Goal: Task Accomplishment & Management: Use online tool/utility

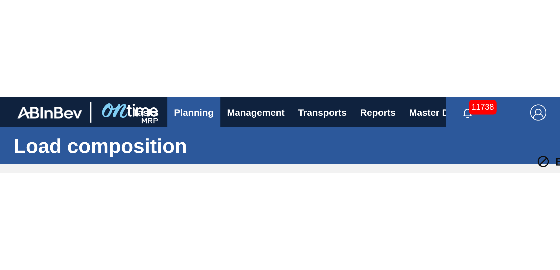
scroll to position [218, 0]
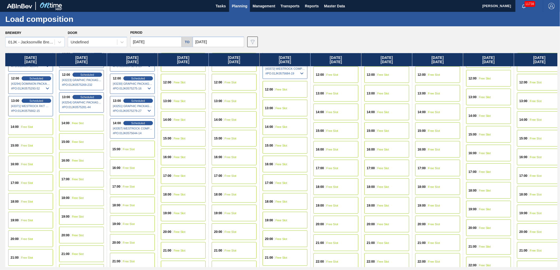
click at [244, 4] on span "Planning" at bounding box center [240, 6] width 16 height 6
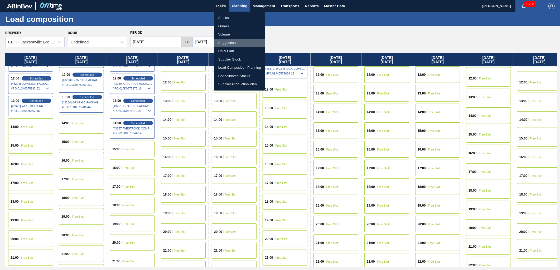
click at [227, 43] on li "Suggestions" at bounding box center [239, 43] width 51 height 8
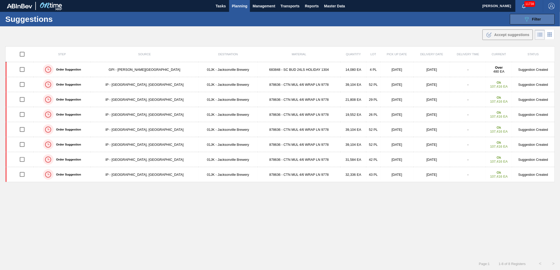
click at [372, 19] on span "Filter" at bounding box center [536, 19] width 9 height 4
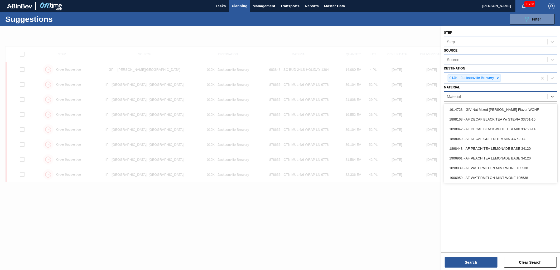
click at [372, 97] on div "Material" at bounding box center [495, 97] width 103 height 8
click at [372, 85] on div "Material option 1914728 - GIV Nat Mixed [PERSON_NAME] Flavor WONF focused, 1 of…" at bounding box center [500, 93] width 113 height 18
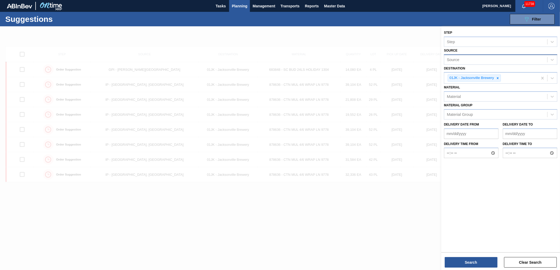
click at [372, 57] on div "Source" at bounding box center [495, 60] width 103 height 8
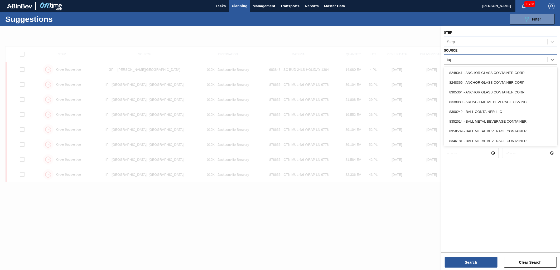
type input "tapa"
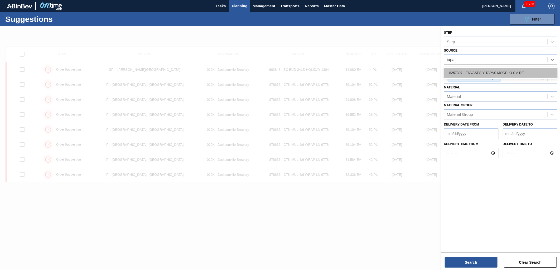
click at [372, 76] on div "8257397 - ENVASES Y TAPAS MODELO S A DE" at bounding box center [500, 73] width 113 height 10
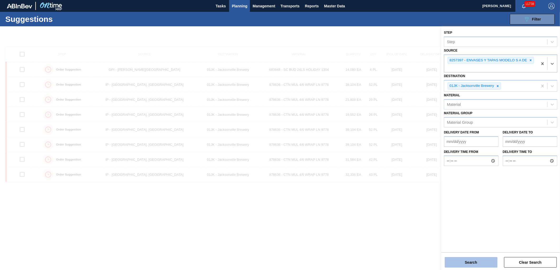
click at [372, 165] on button "Search" at bounding box center [470, 262] width 53 height 11
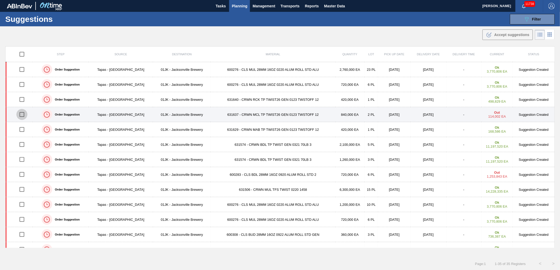
click at [24, 115] on input "checkbox" at bounding box center [21, 114] width 11 height 11
checkbox input "true"
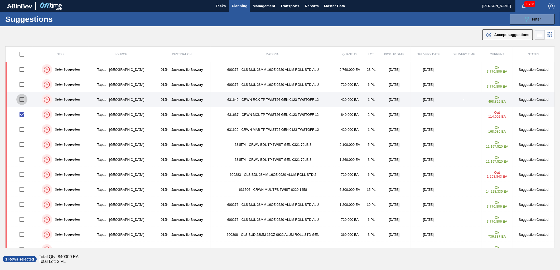
click at [23, 100] on input "checkbox" at bounding box center [21, 99] width 11 height 11
checkbox input "true"
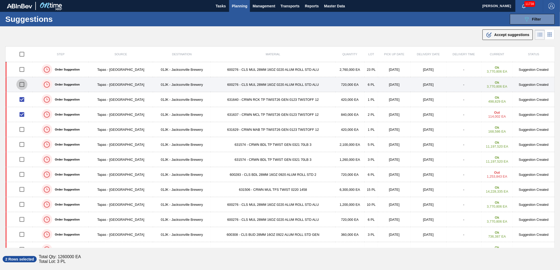
click at [22, 84] on input "checkbox" at bounding box center [21, 84] width 11 height 11
checkbox input "true"
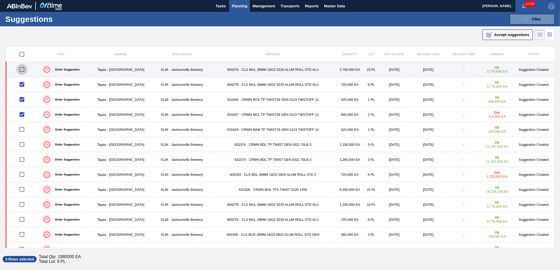
click at [21, 70] on input "checkbox" at bounding box center [21, 69] width 11 height 11
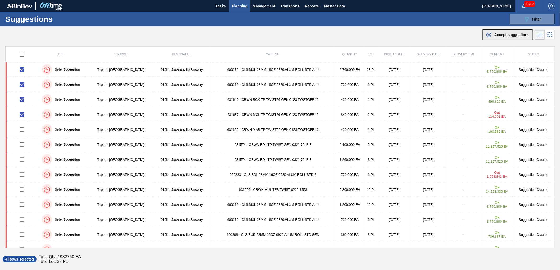
click at [372, 39] on button ".b{fill:var(--color-action-default)} Accept suggestions" at bounding box center [507, 35] width 50 height 11
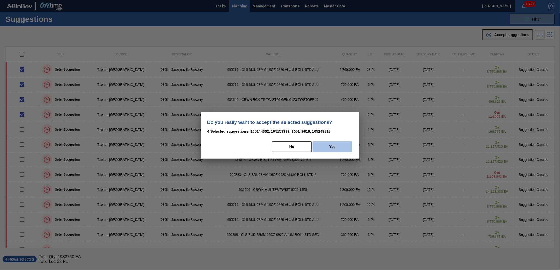
click at [323, 145] on button "Yes" at bounding box center [332, 146] width 40 height 11
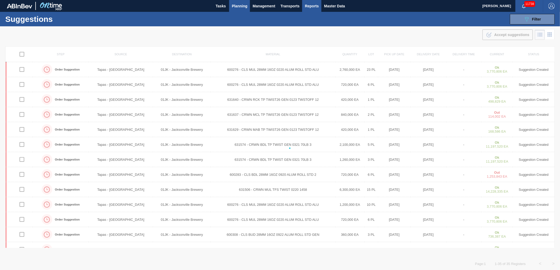
checkbox input "false"
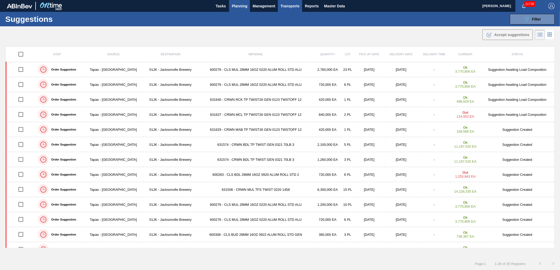
click at [298, 3] on span "Transports" at bounding box center [289, 6] width 19 height 6
click at [288, 26] on li "[GEOGRAPHIC_DATA]" at bounding box center [293, 26] width 45 height 8
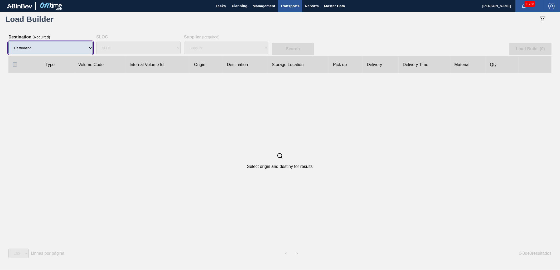
click at [80, 49] on select "Destination 01BV - [GEOGRAPHIC_DATA] 01CL - [GEOGRAPHIC_DATA] 01CV - [GEOGRAPHI…" at bounding box center [50, 48] width 84 height 13
select select "10"
click at [8, 42] on select "Destination 01BV - [GEOGRAPHIC_DATA] 01CL - [GEOGRAPHIC_DATA] 01CV - [GEOGRAPHI…" at bounding box center [50, 48] width 84 height 13
select select
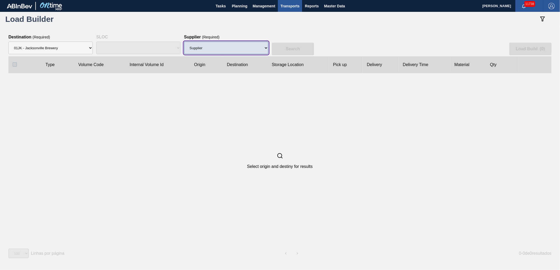
click at [254, 48] on select "Supplier 8329501 - ACCORD CARTON CO 8341298 - ACCREDO PACKAGING INC 8248341 - A…" at bounding box center [226, 48] width 84 height 13
select select "64"
click at [184, 42] on select "Supplier 8329501 - ACCORD CARTON CO 8341298 - ACCREDO PACKAGING INC 8248341 - A…" at bounding box center [226, 48] width 84 height 13
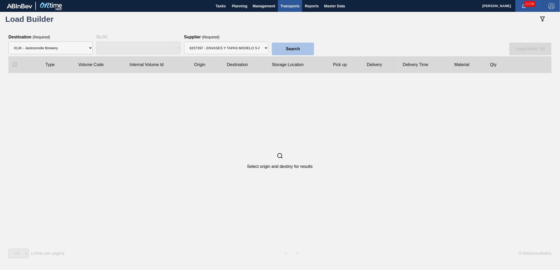
click at [298, 53] on button "Search" at bounding box center [293, 49] width 42 height 13
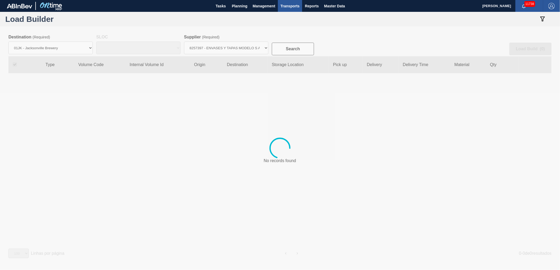
checkbox input "true"
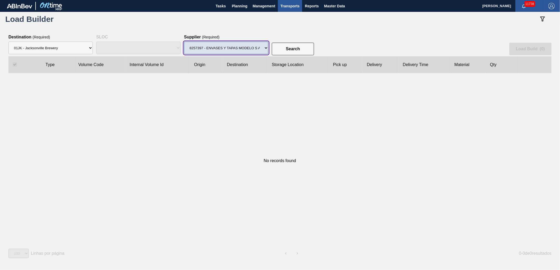
click at [267, 52] on select "Supplier 8329501 - ACCORD CARTON CO 8341298 - ACCREDO PACKAGING INC 8248341 - A…" at bounding box center [226, 48] width 84 height 13
click at [331, 112] on div "No records found" at bounding box center [279, 160] width 542 height 175
click at [254, 46] on select "Supplier 8329501 - ACCORD CARTON CO 8341298 - ACCREDO PACKAGING INC 8248341 - A…" at bounding box center [226, 48] width 84 height 13
click at [184, 42] on select "Supplier 8329501 - ACCORD CARTON CO 8341298 - ACCREDO PACKAGING INC 8248341 - A…" at bounding box center [226, 48] width 84 height 13
click at [372, 136] on div "No records found" at bounding box center [279, 160] width 542 height 175
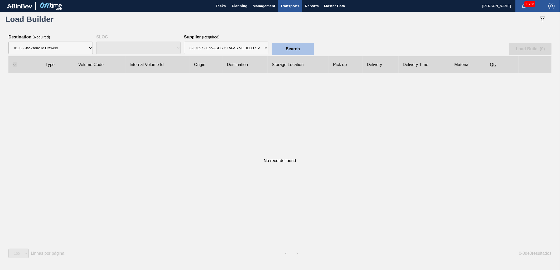
click at [0, 0] on slot "Search" at bounding box center [0, 0] width 0 height 0
click at [243, 7] on span "Planning" at bounding box center [240, 6] width 16 height 6
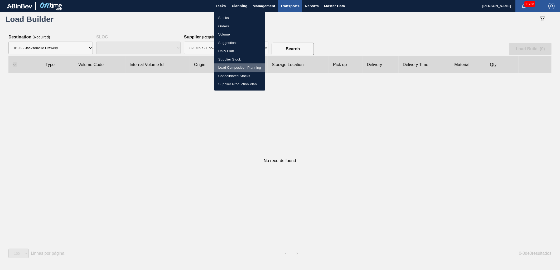
click at [238, 69] on li "Load Composition Planning" at bounding box center [239, 67] width 51 height 8
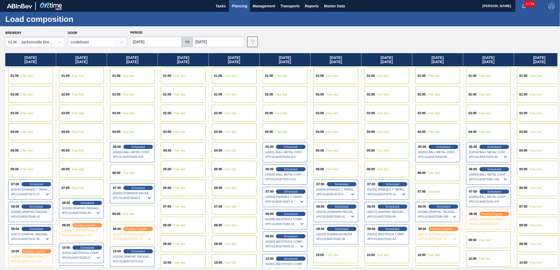
click at [170, 41] on input "[DATE]" at bounding box center [155, 42] width 51 height 11
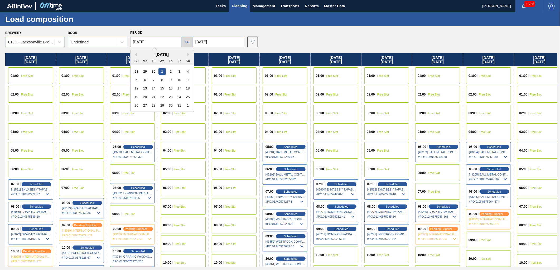
click at [133, 106] on div "26 27 28 29 30 31 1" at bounding box center [162, 105] width 60 height 8
drag, startPoint x: 133, startPoint y: 106, endPoint x: 136, endPoint y: 106, distance: 3.4
click at [136, 106] on div "26" at bounding box center [136, 105] width 7 height 7
type input "[DATE]"
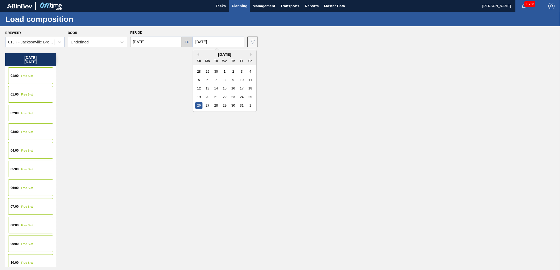
click at [217, 42] on input "[DATE]" at bounding box center [218, 42] width 51 height 11
click at [247, 107] on div "1" at bounding box center [250, 105] width 7 height 7
type input "[DATE]"
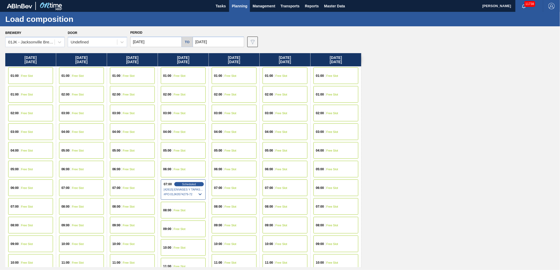
click at [185, 165] on div "10:00 Free Slot" at bounding box center [183, 247] width 45 height 17
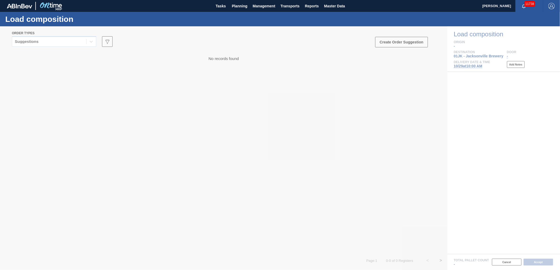
click at [57, 43] on div at bounding box center [280, 148] width 560 height 244
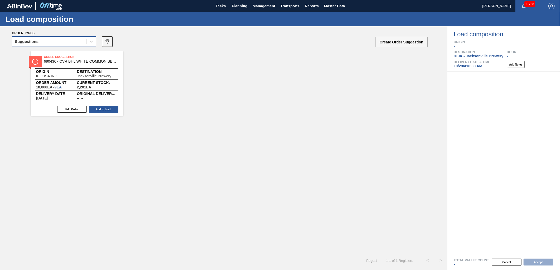
click at [79, 41] on div "Suggestions" at bounding box center [49, 42] width 74 height 8
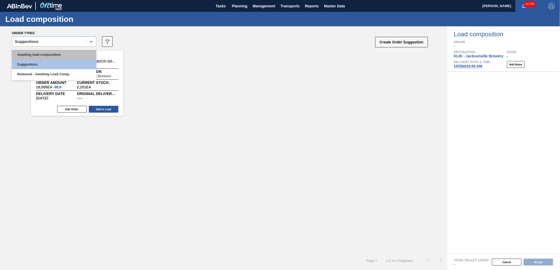
click at [73, 52] on div "Awaiting load composition" at bounding box center [54, 55] width 84 height 10
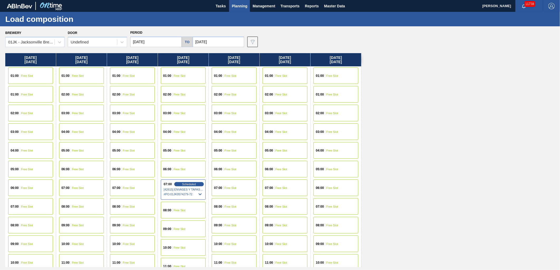
click at [240, 9] on span "Planning" at bounding box center [240, 6] width 16 height 6
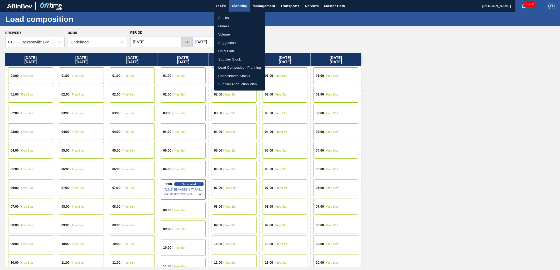
click at [331, 43] on div at bounding box center [280, 135] width 560 height 270
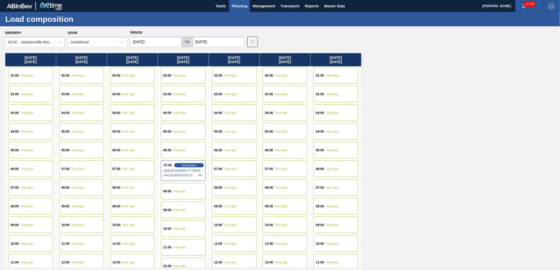
scroll to position [29, 0]
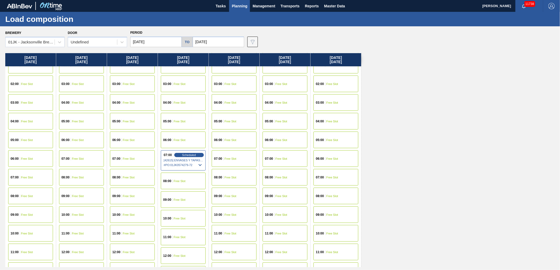
click at [179, 165] on span "Free Slot" at bounding box center [180, 199] width 12 height 3
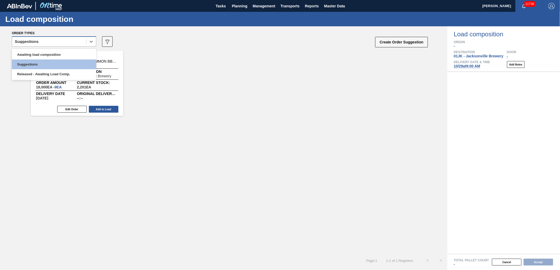
click at [86, 43] on div "Suggestions" at bounding box center [49, 42] width 74 height 8
click at [75, 55] on div "Awaiting load composition" at bounding box center [54, 55] width 84 height 10
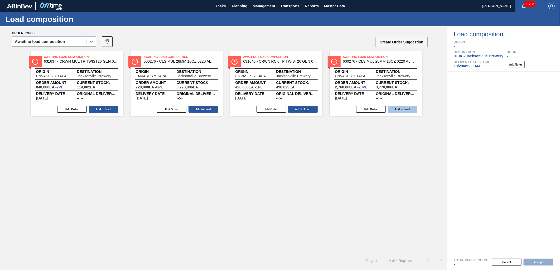
click at [372, 106] on button "Add to Load" at bounding box center [403, 109] width 30 height 7
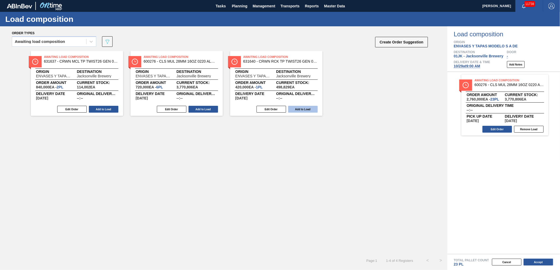
click at [311, 111] on button "Add to Load" at bounding box center [303, 109] width 30 height 7
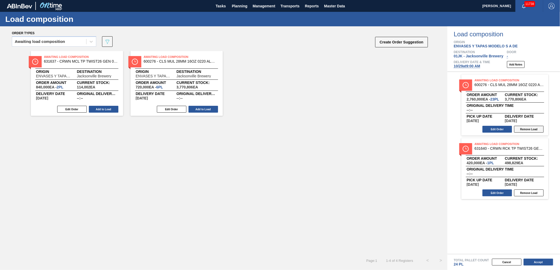
click at [372, 128] on button "Remove Load" at bounding box center [529, 129] width 30 height 7
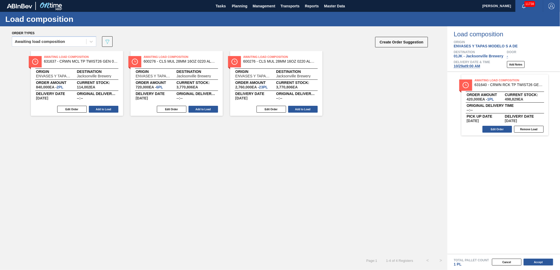
drag, startPoint x: 205, startPoint y: 107, endPoint x: 143, endPoint y: 104, distance: 62.0
click at [201, 107] on button "Add to Load" at bounding box center [203, 109] width 30 height 7
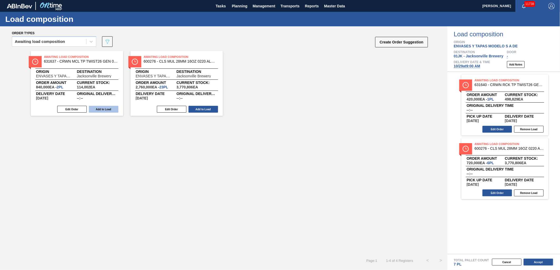
click at [113, 109] on button "Add to Load" at bounding box center [104, 109] width 30 height 7
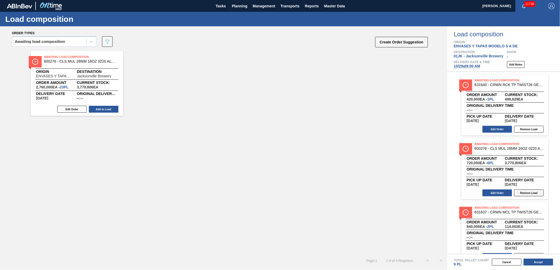
click at [372, 165] on button "Remove Load" at bounding box center [529, 193] width 30 height 7
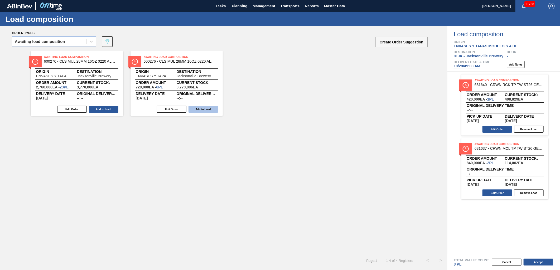
click at [203, 110] on button "Add to Load" at bounding box center [203, 109] width 30 height 7
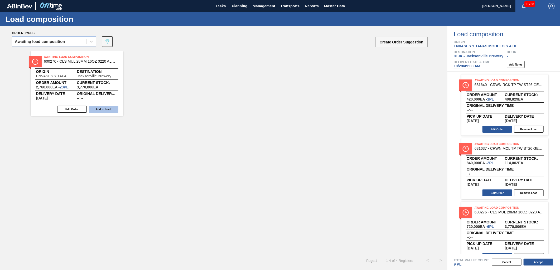
click at [99, 110] on button "Add to Load" at bounding box center [104, 109] width 30 height 7
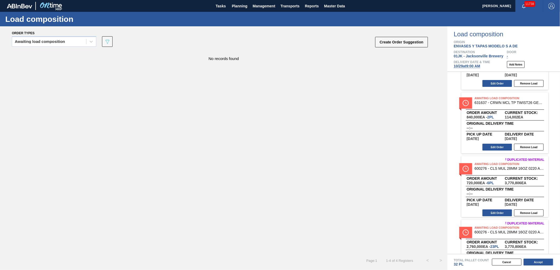
scroll to position [75, 0]
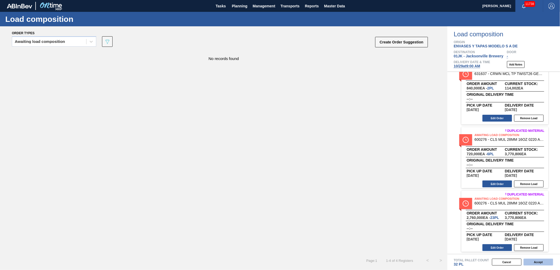
click at [372, 165] on button "Accept" at bounding box center [538, 262] width 30 height 7
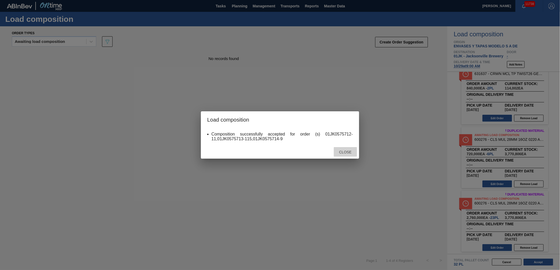
click at [335, 148] on div "Close" at bounding box center [345, 152] width 23 height 10
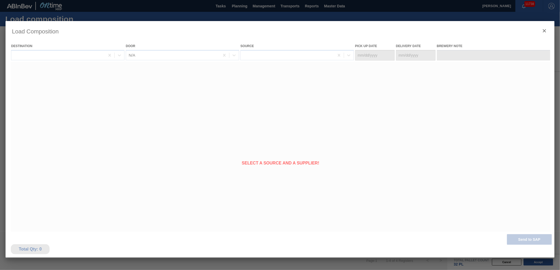
type Date "[DATE]"
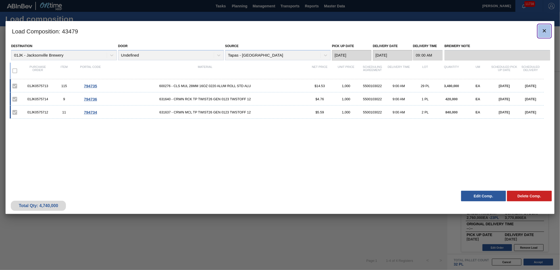
click at [372, 28] on icon "botão de ícone" at bounding box center [544, 31] width 6 height 6
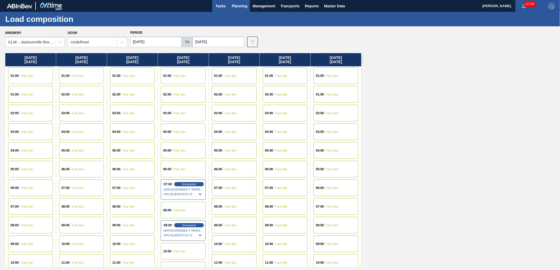
click at [217, 6] on span "Tasks" at bounding box center [221, 6] width 12 height 6
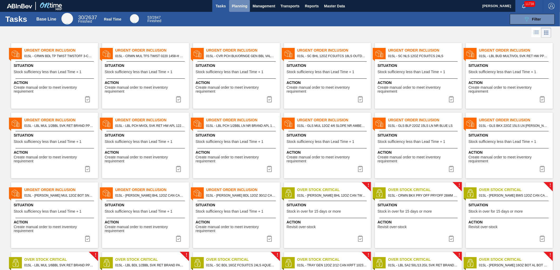
click at [240, 5] on span "Planning" at bounding box center [240, 6] width 16 height 6
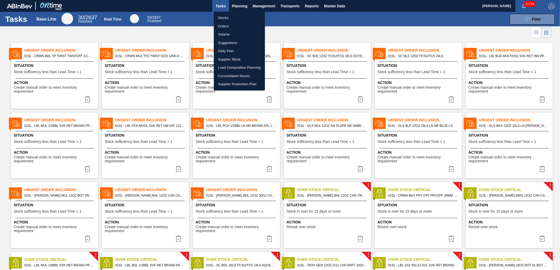
click at [237, 69] on li "Load Composition Planning" at bounding box center [239, 67] width 51 height 8
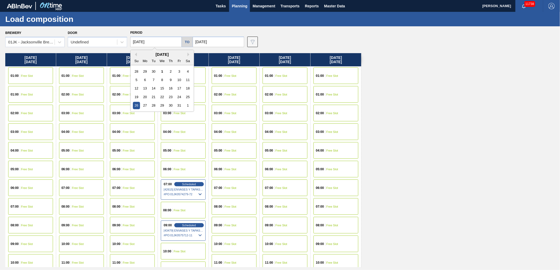
click at [152, 37] on input "[DATE]" at bounding box center [155, 42] width 51 height 11
click at [135, 77] on div "5" at bounding box center [136, 79] width 7 height 7
type input "[DATE]"
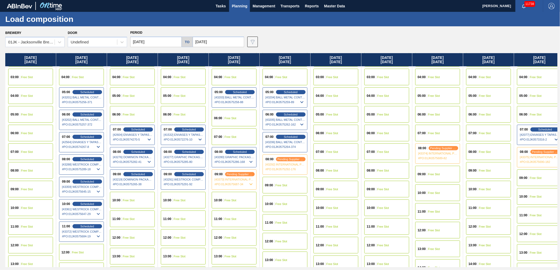
scroll to position [58, 0]
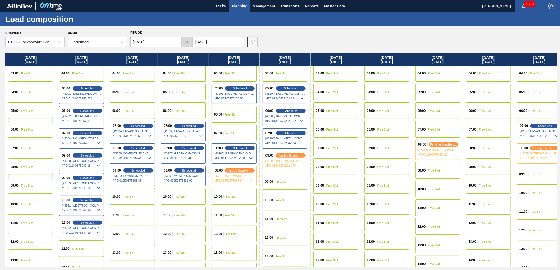
click at [227, 165] on div "10:00 Free Slot" at bounding box center [234, 196] width 45 height 17
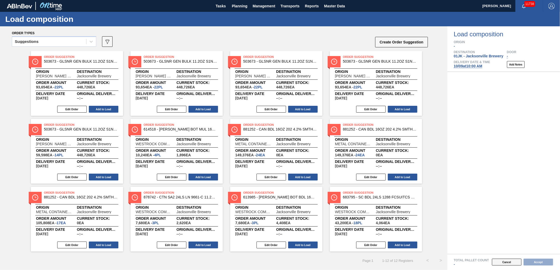
click at [372, 165] on button "Cancel" at bounding box center [507, 262] width 30 height 7
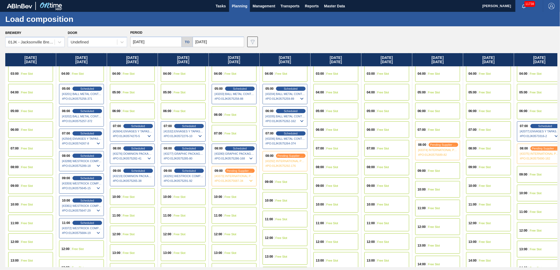
scroll to position [58, 0]
click at [180, 165] on span "Free Slot" at bounding box center [180, 196] width 12 height 3
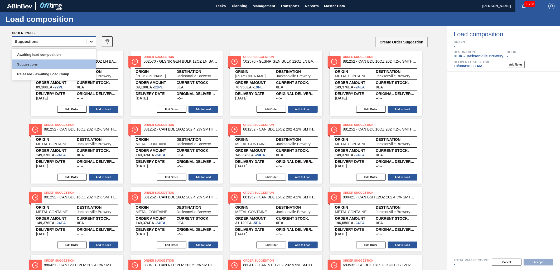
click at [89, 44] on icon at bounding box center [91, 41] width 5 height 5
click at [74, 56] on div "Awaiting load composition" at bounding box center [54, 55] width 84 height 10
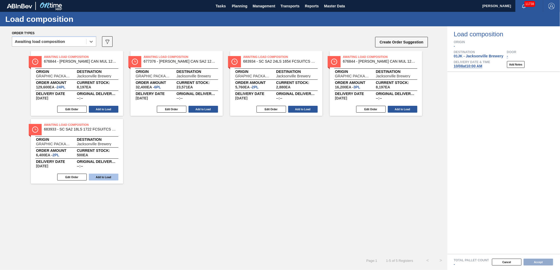
click at [110, 165] on button "Add to Load" at bounding box center [104, 177] width 30 height 7
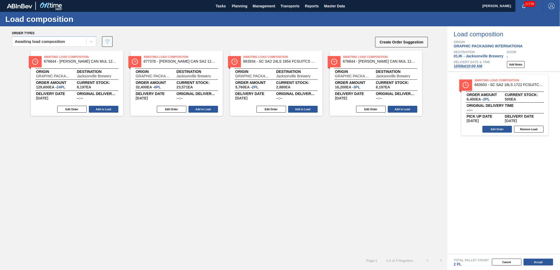
drag, startPoint x: 213, startPoint y: 108, endPoint x: 236, endPoint y: 108, distance: 22.4
click at [213, 108] on button "Add to Load" at bounding box center [203, 109] width 30 height 7
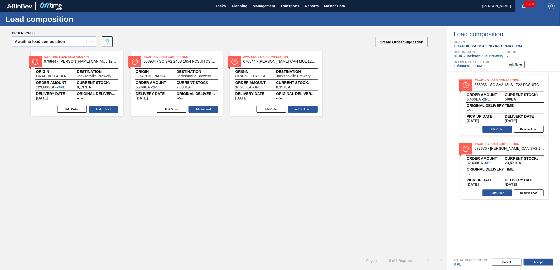
click at [202, 104] on div "Awaiting Load Composition 683934 - SC SA2 24LS 1654 FCSUITCS 12OZ SPOT UV Origi…" at bounding box center [176, 83] width 92 height 65
click at [304, 111] on button "Add to Load" at bounding box center [303, 109] width 30 height 7
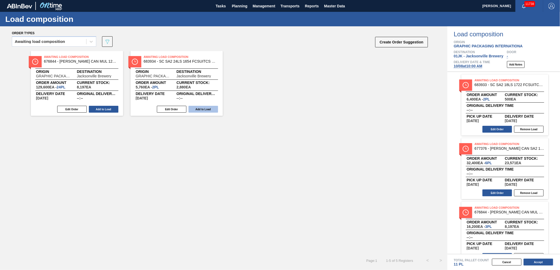
click at [209, 111] on button "Add to Load" at bounding box center [203, 109] width 30 height 7
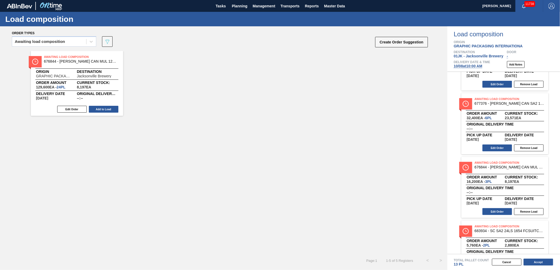
scroll to position [75, 0]
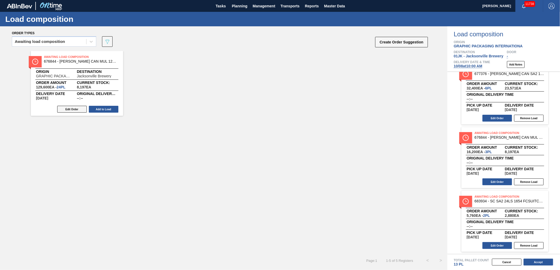
click at [74, 110] on button "Edit Order" at bounding box center [72, 109] width 30 height 7
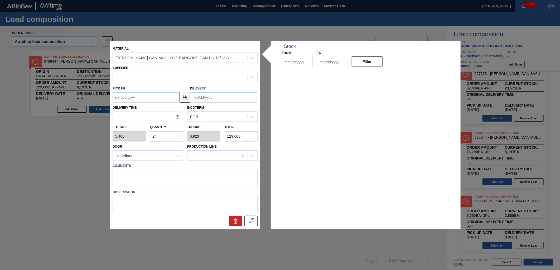
type input "5,400"
type input "24"
type input "0.923"
type input "129,600"
type up "[DATE]"
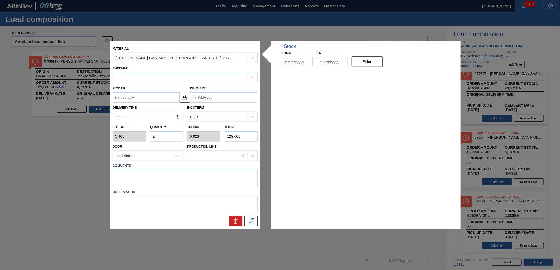
type input "[DATE]"
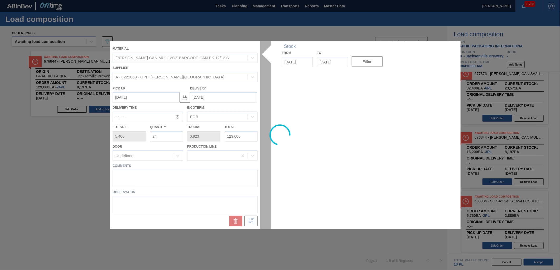
click at [178, 135] on div at bounding box center [280, 135] width 340 height 188
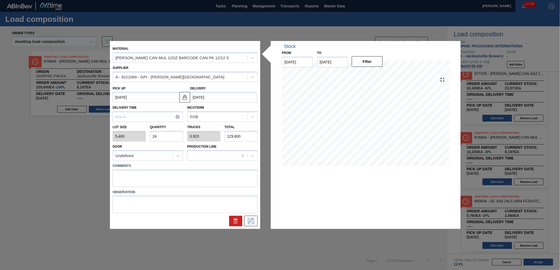
click at [177, 135] on input "24" at bounding box center [166, 136] width 33 height 11
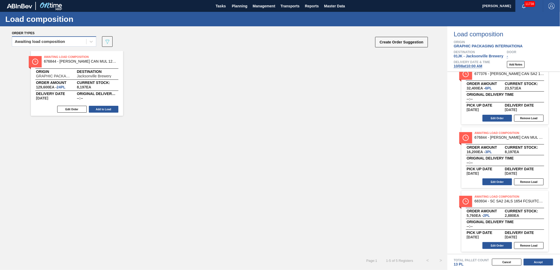
click at [75, 41] on div "Awaiting load composition" at bounding box center [49, 42] width 74 height 8
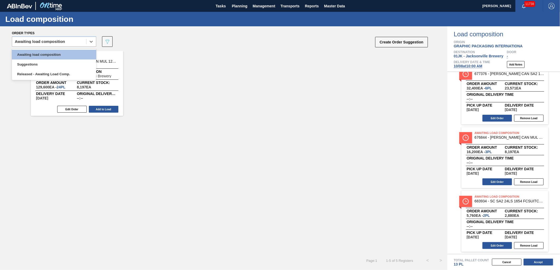
click at [219, 76] on div "Awaiting Load Composition 676844 - [PERSON_NAME] CAN MUL 12OZ BARCODE CAN PK 12…" at bounding box center [223, 83] width 447 height 65
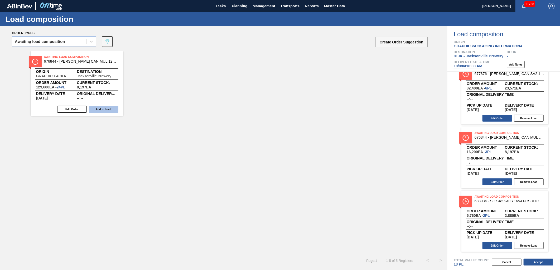
click at [101, 109] on button "Add to Load" at bounding box center [104, 109] width 30 height 7
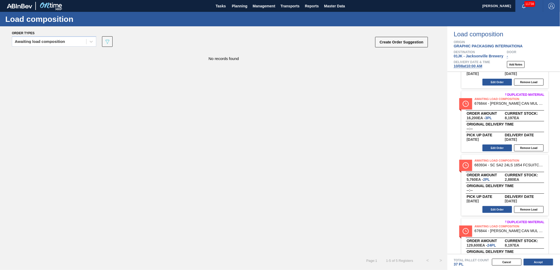
scroll to position [139, 0]
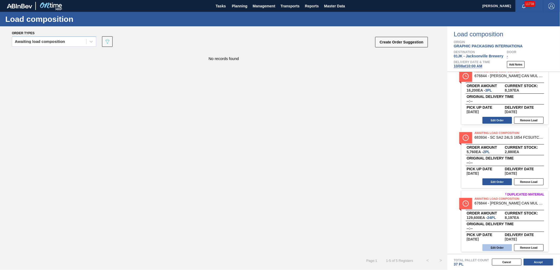
click at [372, 165] on button "Edit Order" at bounding box center [497, 247] width 30 height 7
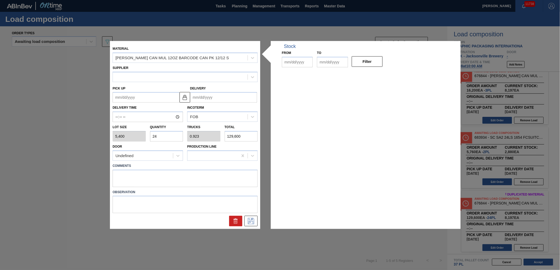
type input "5,400"
type input "24"
type input "0.923"
type input "129,600"
type up "[DATE]"
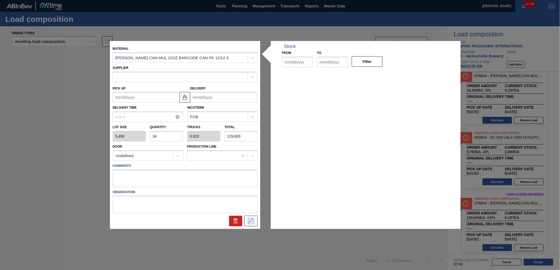
type input "[DATE]"
click at [167, 134] on input "24" at bounding box center [166, 136] width 33 height 11
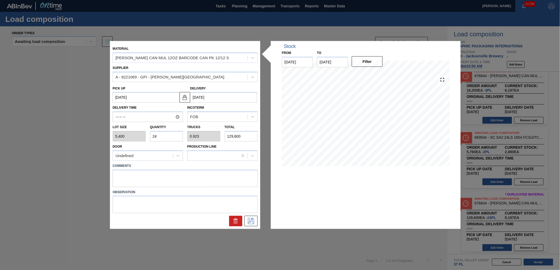
type input "1"
type input "0.038"
type input "5,400"
type input "13"
type input "0.5"
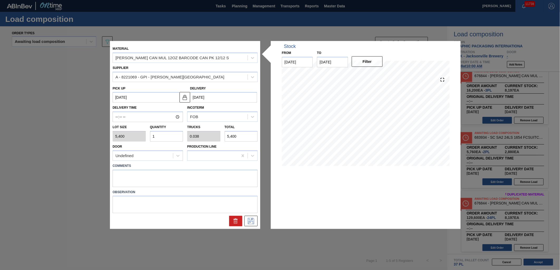
type input "70,200"
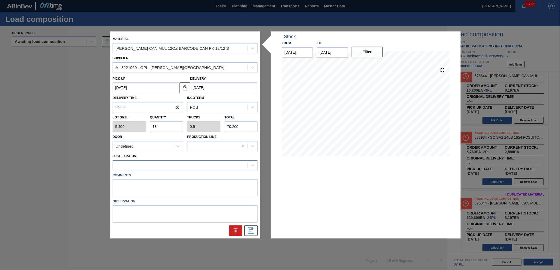
type input "13"
click at [166, 165] on div at bounding box center [184, 165] width 145 height 10
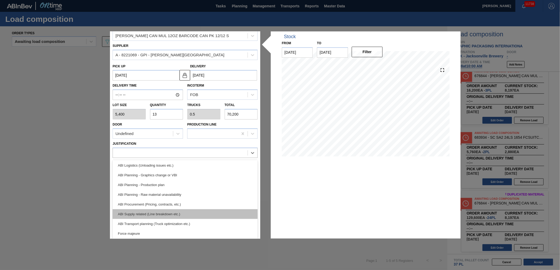
scroll to position [40, 0]
click at [197, 165] on div "ABI Transport planning (Truck optimization etc.)" at bounding box center [184, 214] width 145 height 10
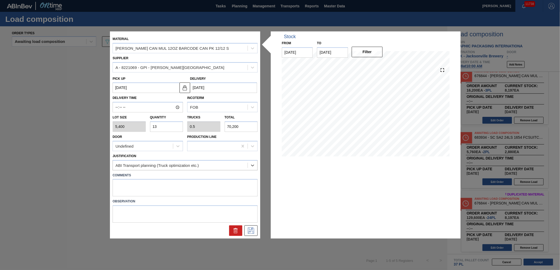
scroll to position [0, 0]
click at [183, 165] on textarea at bounding box center [184, 187] width 145 height 17
click at [204, 165] on textarea at bounding box center [184, 187] width 145 height 17
type textarea "NOSE, DROP"
click at [249, 165] on button at bounding box center [250, 231] width 13 height 11
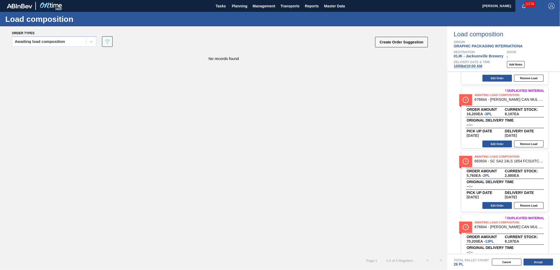
scroll to position [117, 0]
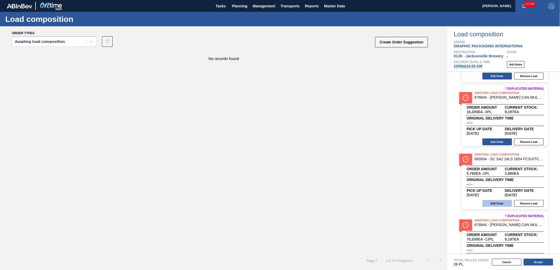
click at [372, 165] on button "Edit Order" at bounding box center [497, 203] width 30 height 7
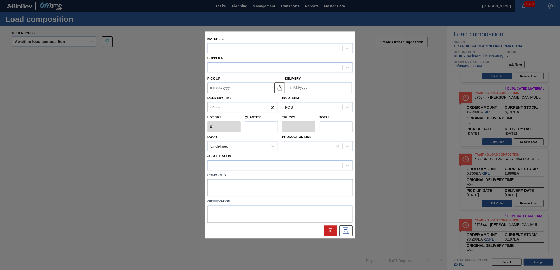
click at [245, 165] on textarea at bounding box center [279, 187] width 145 height 17
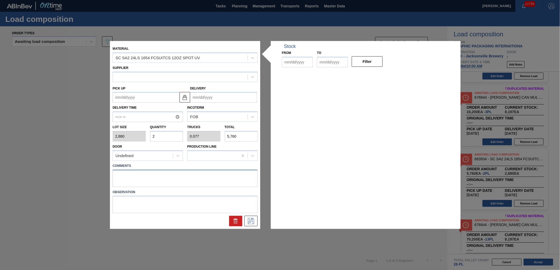
type input "2,880"
type input "2"
type input "0.077"
type input "5,760"
type up "[DATE]"
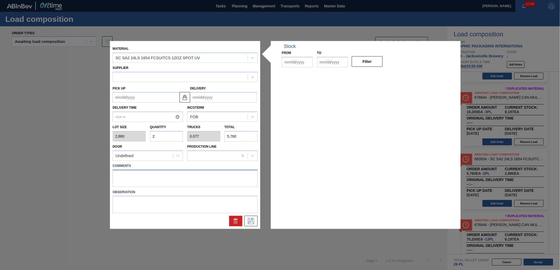
type input "[DATE]"
type textarea "TAIL, DROP"
click at [247, 165] on icon at bounding box center [251, 221] width 8 height 6
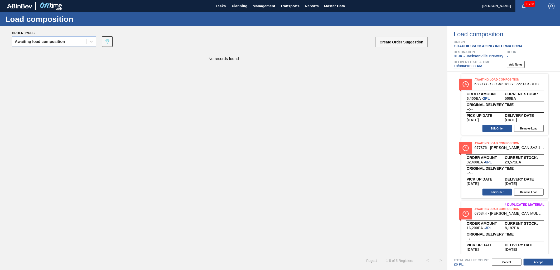
scroll to position [0, 0]
click at [372, 165] on button "Edit Order" at bounding box center [497, 193] width 30 height 7
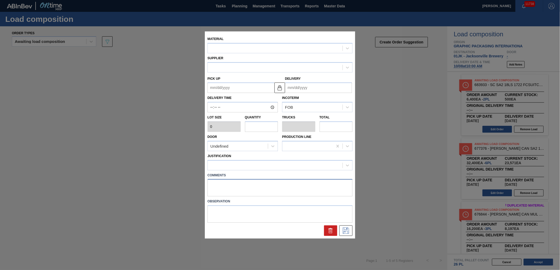
click at [246, 165] on textarea at bounding box center [279, 187] width 145 height 17
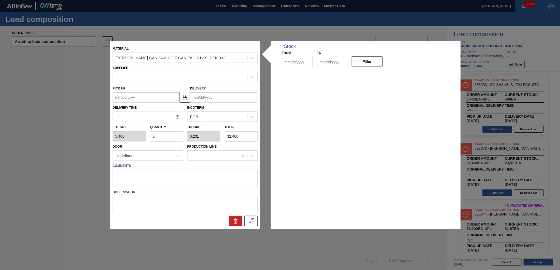
type input "5,400"
type input "6"
type input "0.231"
type input "32,400"
type up "[DATE]"
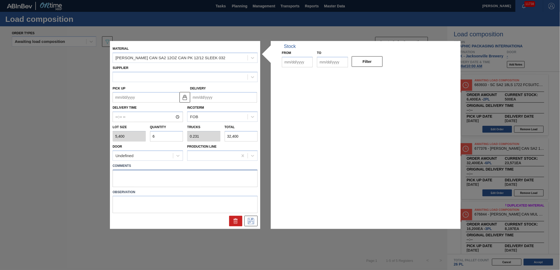
type input "[DATE]"
type textarea "M3, DROP"
click at [173, 165] on div "Material [PERSON_NAME] CAN SA2 12OZ CAN PK 12/12 SLEEK 032 Supplier A - 8221069…" at bounding box center [185, 135] width 150 height 188
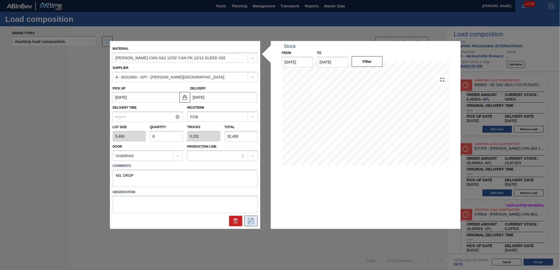
click at [249, 165] on icon at bounding box center [251, 221] width 8 height 6
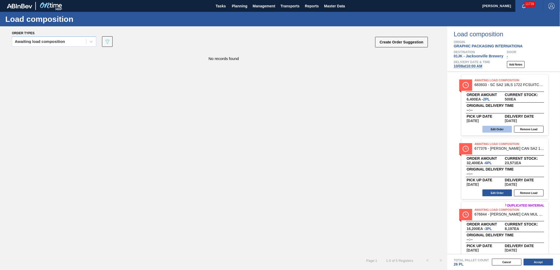
click at [372, 133] on button "Edit Order" at bounding box center [497, 129] width 30 height 7
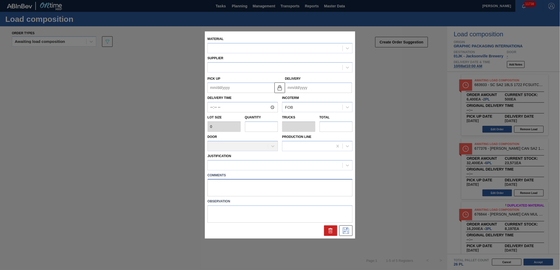
click at [237, 165] on textarea at bounding box center [279, 187] width 145 height 17
type textarea "M1, DROP"
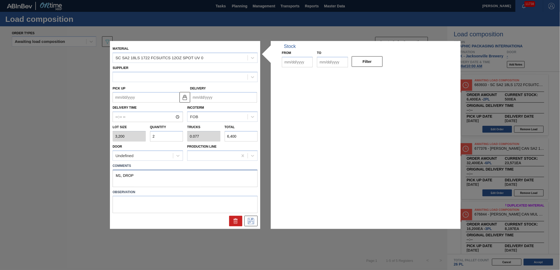
type input "3,200"
type input "2"
type input "0.077"
type input "6,400"
type up "[DATE]"
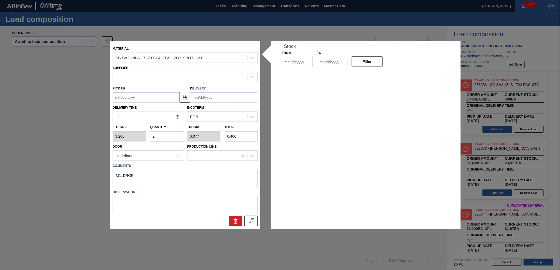
type input "[DATE]"
type textarea "M1, DROP"
click at [195, 165] on div at bounding box center [184, 221] width 149 height 11
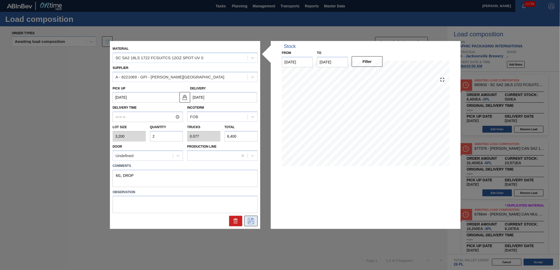
click at [252, 165] on icon at bounding box center [251, 221] width 6 height 6
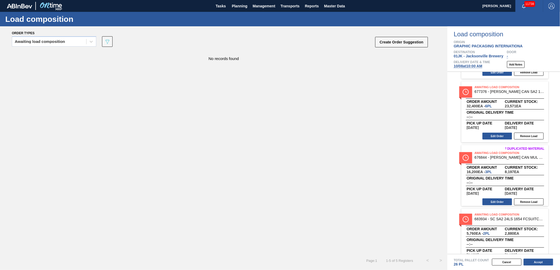
scroll to position [58, 0]
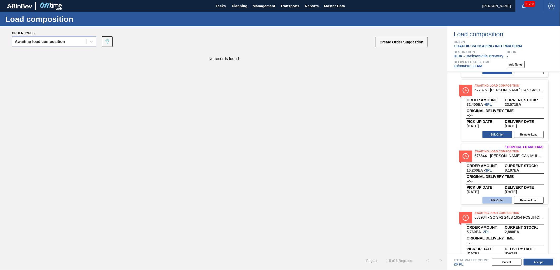
click at [372, 165] on button "Edit Order" at bounding box center [497, 200] width 30 height 7
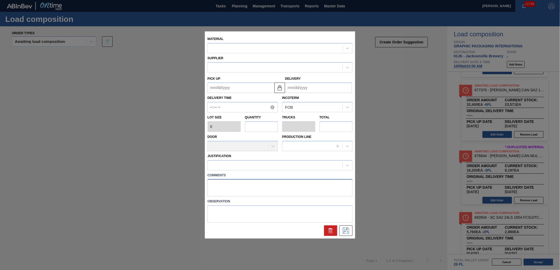
click at [217, 165] on textarea at bounding box center [279, 187] width 145 height 17
type textarea "M2, DROP"
type input "5,400"
type input "3"
type input "0.115"
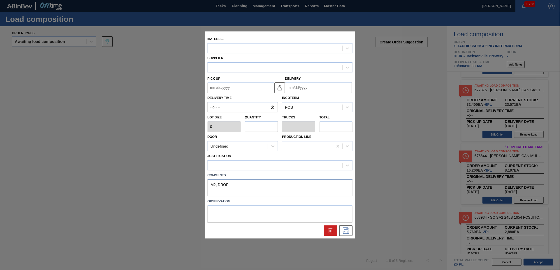
type input "16,200"
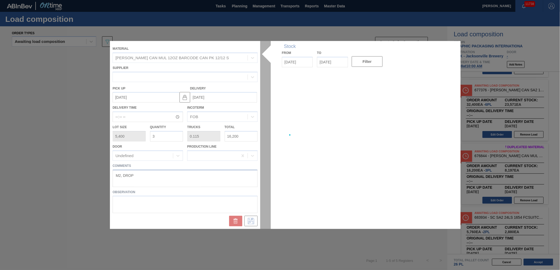
type up "[DATE]"
type input "[DATE]"
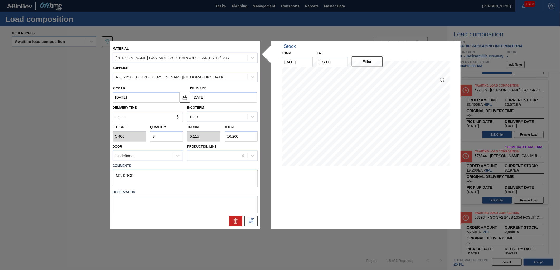
type textarea "M2, DROP"
click at [213, 164] on label "Comments" at bounding box center [184, 166] width 145 height 8
click at [249, 165] on icon at bounding box center [251, 221] width 6 height 6
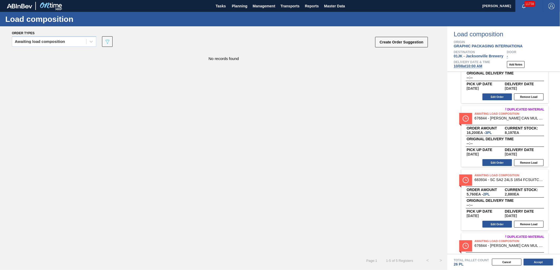
scroll to position [139, 0]
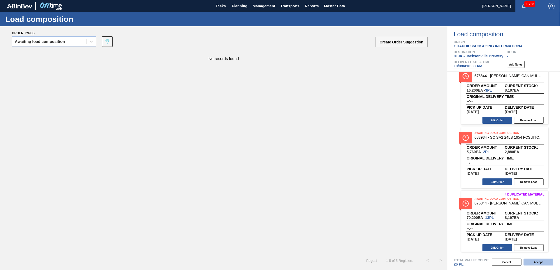
click at [372, 165] on button "Accept" at bounding box center [538, 262] width 30 height 7
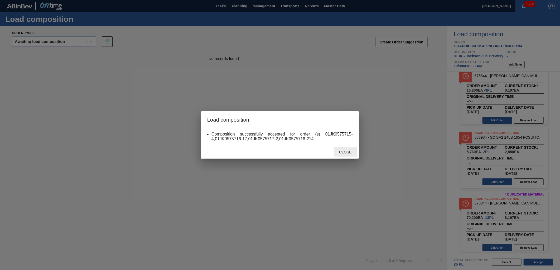
click at [347, 153] on span "Close" at bounding box center [345, 152] width 21 height 4
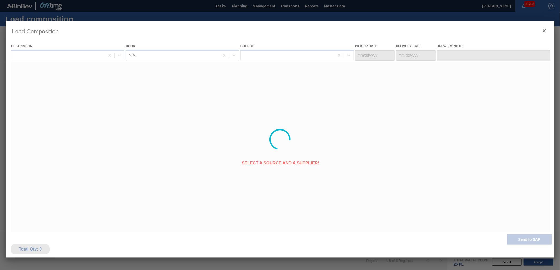
type Date "[DATE]"
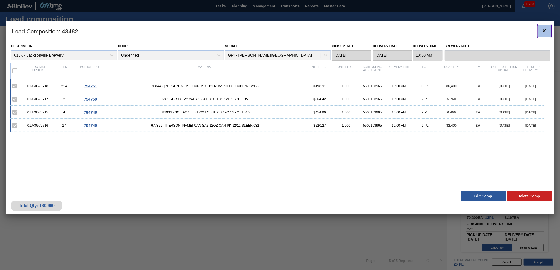
click at [372, 30] on icon "botão de ícone" at bounding box center [544, 31] width 6 height 6
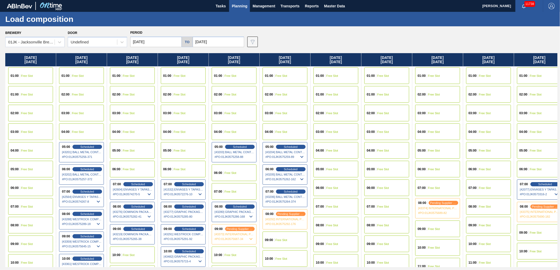
click at [242, 4] on span "Planning" at bounding box center [240, 6] width 16 height 6
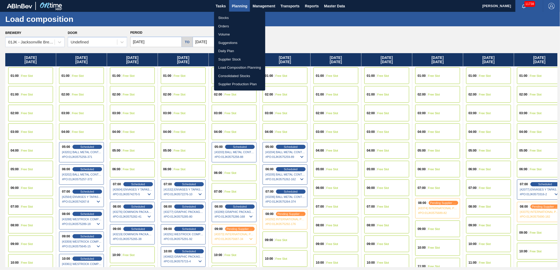
click at [240, 17] on li "Stocks" at bounding box center [239, 18] width 51 height 8
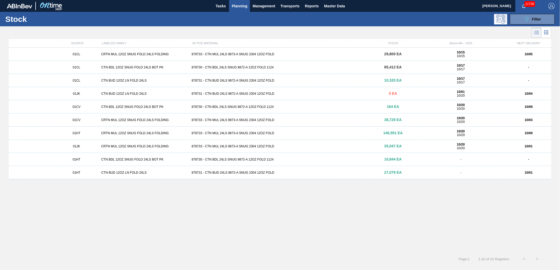
click at [249, 52] on div "01CL CRTN MUL 12OZ SNUG FOLD 24LS FOLDING 878733 - CTN MUL 24LS 9873-A SNUG 230…" at bounding box center [280, 54] width 542 height 13
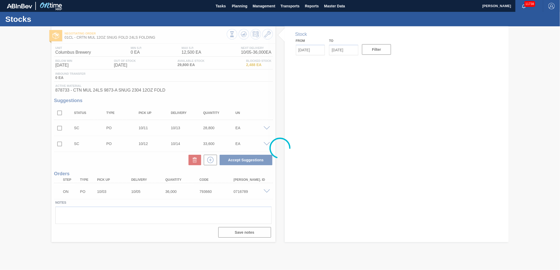
type input "[DATE]"
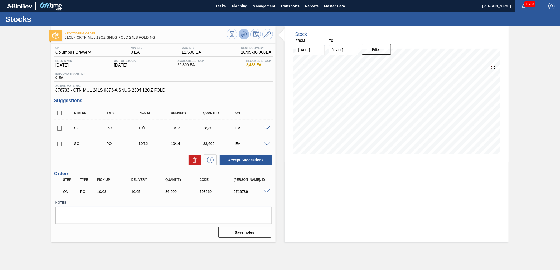
click at [246, 32] on icon at bounding box center [244, 34] width 6 height 6
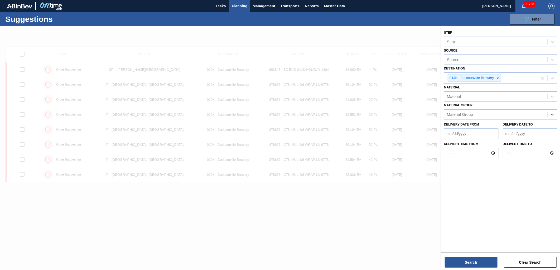
click at [410, 229] on div at bounding box center [280, 161] width 560 height 270
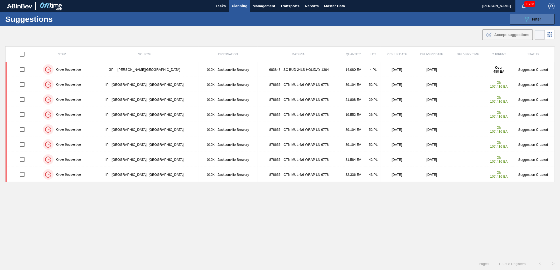
click at [525, 21] on icon "089F7B8B-B2A5-4AFE-B5C0-19BA573D28AC" at bounding box center [526, 19] width 6 height 6
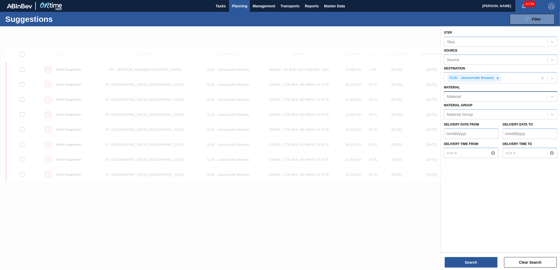
click at [471, 96] on div "Material" at bounding box center [495, 97] width 103 height 8
click at [481, 97] on div "Material" at bounding box center [495, 97] width 103 height 8
click at [481, 258] on button "Search" at bounding box center [470, 262] width 53 height 11
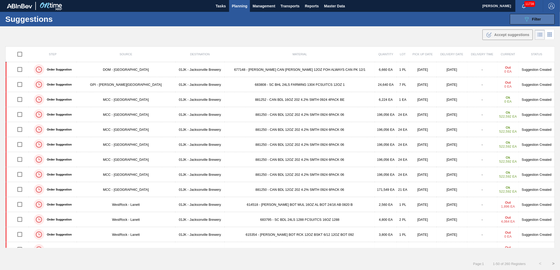
click at [535, 23] on button "089F7B8B-B2A5-4AFE-B5C0-19BA573D28AC Filter" at bounding box center [532, 19] width 45 height 11
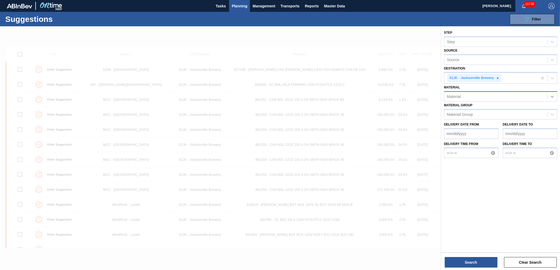
click at [549, 96] on div at bounding box center [551, 96] width 9 height 9
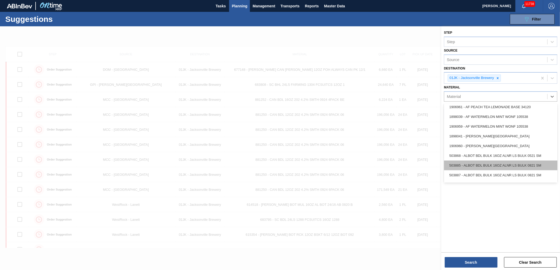
scroll to position [88, 0]
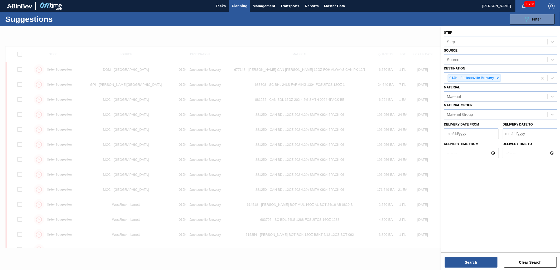
drag, startPoint x: 516, startPoint y: 200, endPoint x: 516, endPoint y: 182, distance: 17.7
click at [516, 197] on div "Step Step Source Source Destination 01JK - Jacksonville Brewery Material Materi…" at bounding box center [500, 138] width 119 height 225
click at [542, 114] on div "Material Group" at bounding box center [495, 115] width 103 height 8
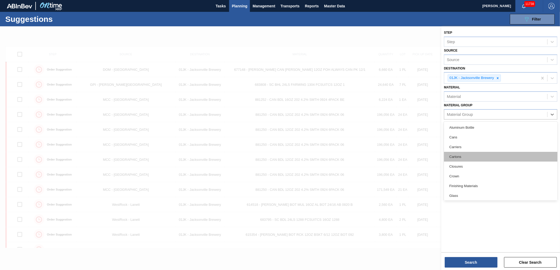
click at [462, 155] on div "Cartons" at bounding box center [500, 157] width 113 height 10
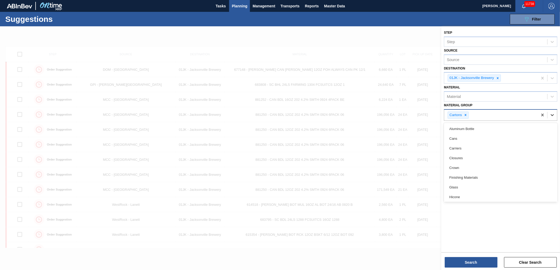
click at [556, 116] on div at bounding box center [551, 114] width 9 height 9
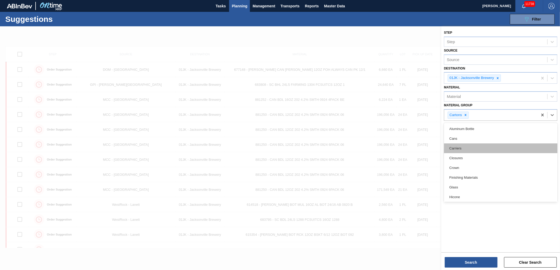
click at [482, 148] on div "Carriers" at bounding box center [500, 149] width 113 height 10
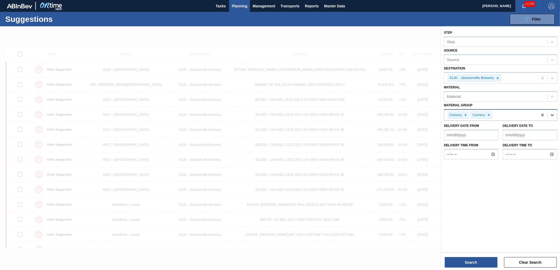
click at [555, 118] on div at bounding box center [551, 114] width 9 height 9
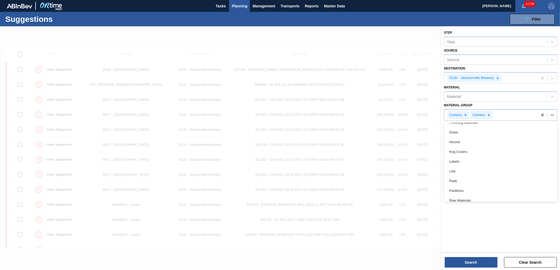
scroll to position [89, 0]
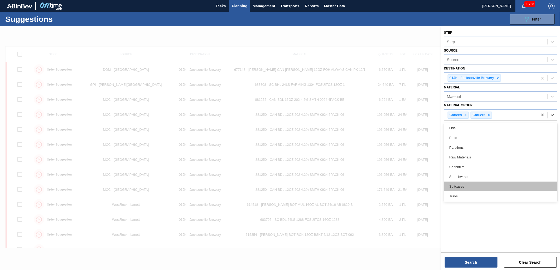
click at [478, 188] on div "Suitcases" at bounding box center [500, 187] width 113 height 10
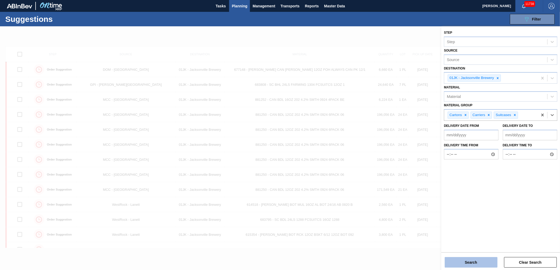
click at [476, 265] on button "Search" at bounding box center [470, 262] width 53 height 11
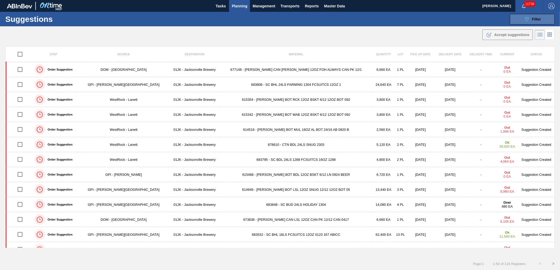
click at [527, 17] on icon "089F7B8B-B2A5-4AFE-B5C0-19BA573D28AC" at bounding box center [526, 19] width 6 height 6
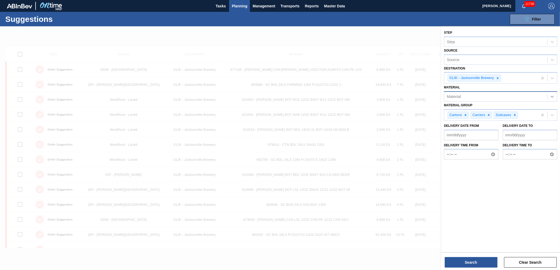
click at [547, 98] on div at bounding box center [551, 96] width 9 height 9
click at [464, 96] on div "Material" at bounding box center [495, 97] width 103 height 8
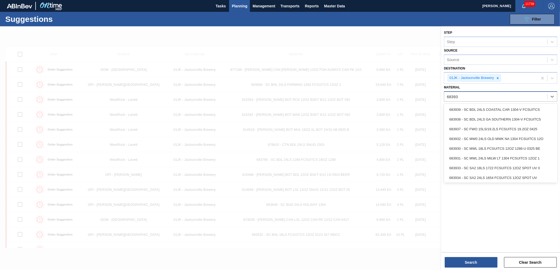
type input "683933"
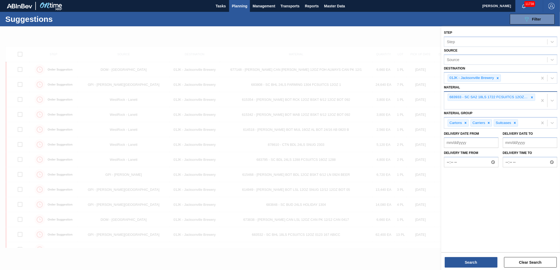
click at [487, 106] on div "683933 - SC SA2 18LS 1722 FCSUITCS 12OZ SPOT UV 0" at bounding box center [491, 100] width 94 height 17
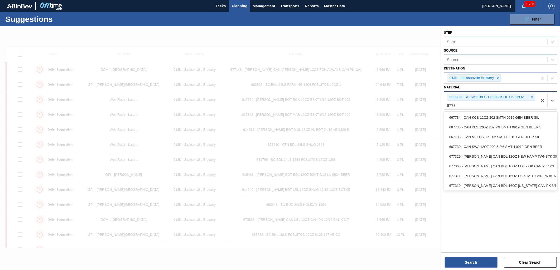
type input "677376"
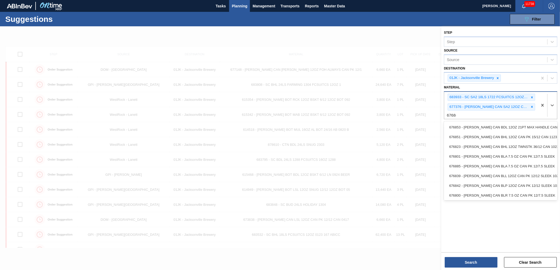
type input "676844"
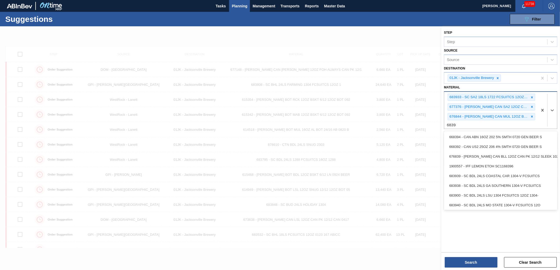
type input "683934"
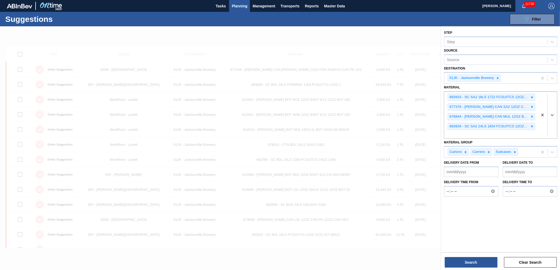
click at [473, 255] on div "Search Clear Search" at bounding box center [500, 260] width 119 height 15
click at [472, 262] on button "Search" at bounding box center [470, 262] width 53 height 11
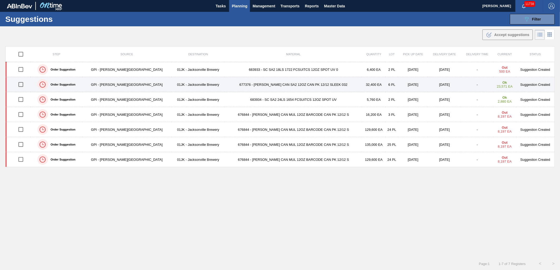
drag, startPoint x: 22, startPoint y: 72, endPoint x: 22, endPoint y: 78, distance: 5.8
click at [22, 72] on input "checkbox" at bounding box center [20, 69] width 11 height 11
checkbox input "true"
click at [22, 86] on input "checkbox" at bounding box center [20, 84] width 11 height 11
checkbox input "true"
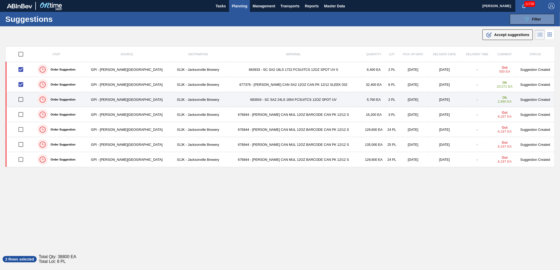
click at [22, 99] on input "checkbox" at bounding box center [20, 99] width 11 height 11
checkbox input "true"
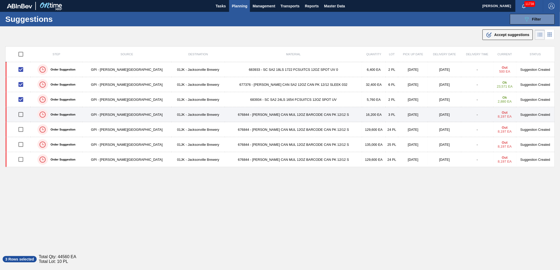
click at [23, 114] on input "checkbox" at bounding box center [20, 114] width 11 height 11
checkbox input "true"
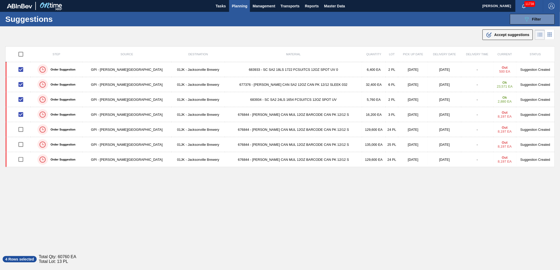
drag, startPoint x: 531, startPoint y: 17, endPoint x: 524, endPoint y: 33, distance: 18.1
click at [531, 17] on div "089F7B8B-B2A5-4AFE-B5C0-19BA573D28AC Filter" at bounding box center [531, 19] width 17 height 6
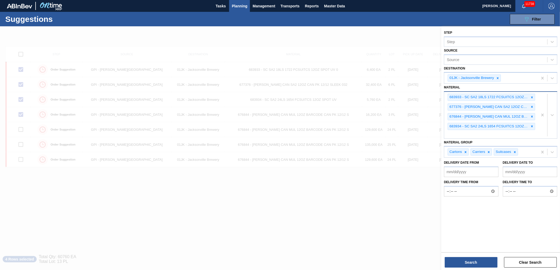
click at [482, 132] on div "683933 - SC SA2 18LS 1722 FCSUITCS 12OZ SPOT UV 0 677376 - CARR CAN SA2 12OZ CA…" at bounding box center [491, 115] width 94 height 47
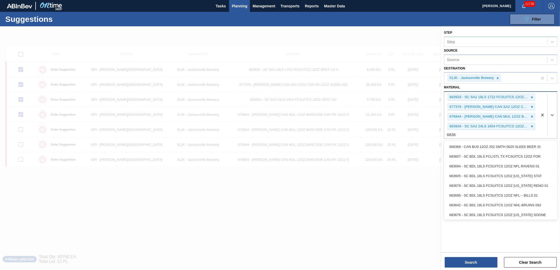
type input "683623"
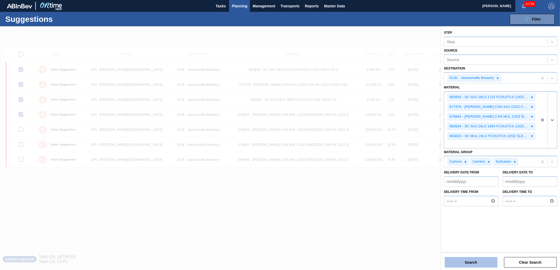
click at [478, 261] on button "Search" at bounding box center [470, 262] width 53 height 11
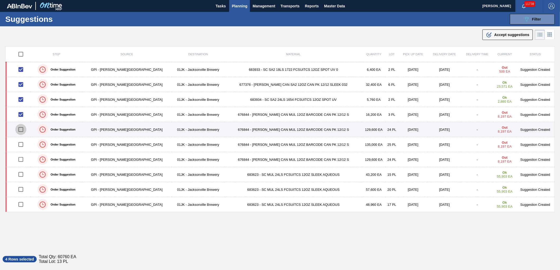
click at [21, 130] on input "checkbox" at bounding box center [20, 129] width 11 height 11
checkbox input "true"
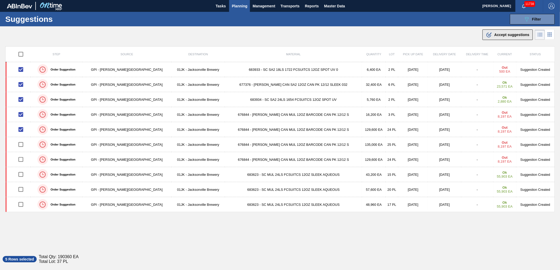
click at [499, 32] on div ".b{fill:var(--color-action-default)} Accept suggestions" at bounding box center [507, 35] width 43 height 6
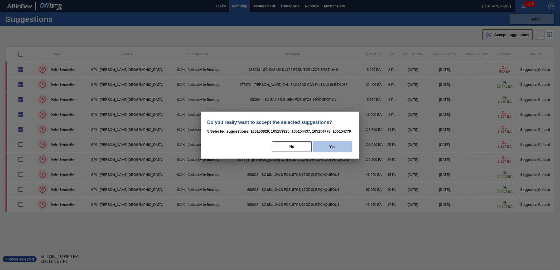
click at [325, 143] on button "Yes" at bounding box center [332, 146] width 40 height 11
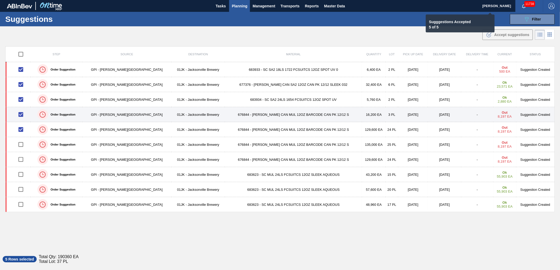
checkbox input "false"
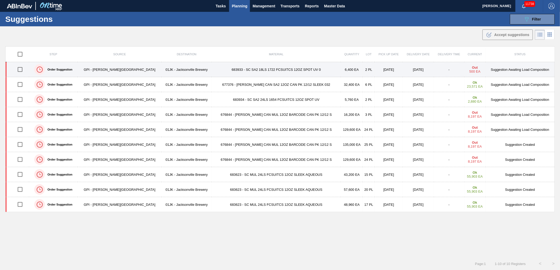
click at [403, 71] on td "[DATE]" at bounding box center [418, 69] width 31 height 15
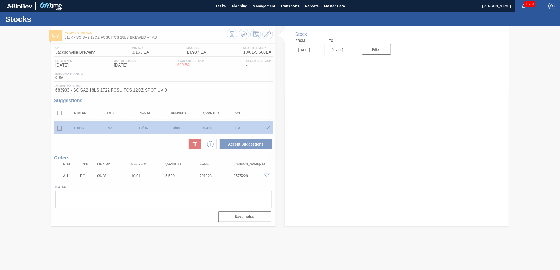
type input "[DATE]"
